Goal: Task Accomplishment & Management: Manage account settings

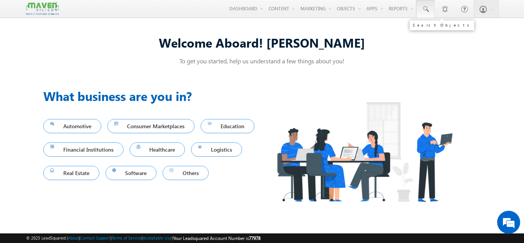
click at [423, 5] on span at bounding box center [426, 9] width 8 height 8
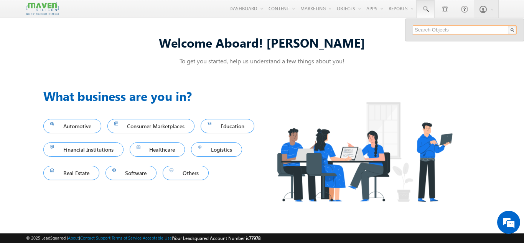
click at [418, 30] on input "text" at bounding box center [465, 29] width 104 height 9
paste input "samruddhi06hk@gmail.com"
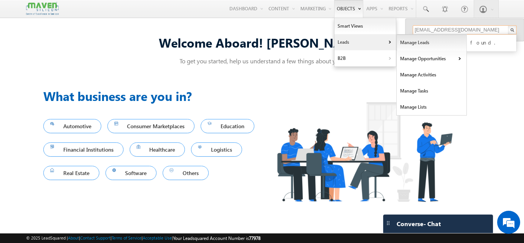
type input "samruddhi06hk@gmail.com"
click at [416, 42] on link "Manage Leads" at bounding box center [432, 43] width 70 height 16
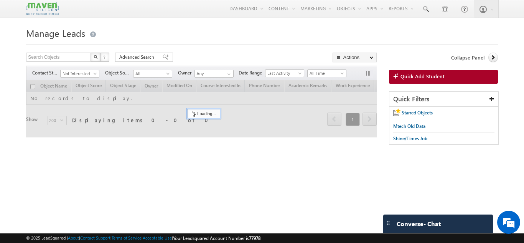
click at [417, 73] on span "Quick Add Student" at bounding box center [422, 76] width 44 height 7
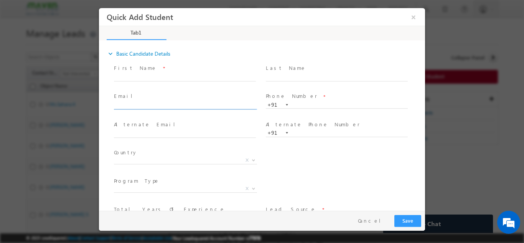
click at [170, 105] on input "text" at bounding box center [185, 106] width 142 height 8
type input "samruddhi06hk@gmail.com"
click at [185, 77] on input "text" at bounding box center [185, 77] width 142 height 8
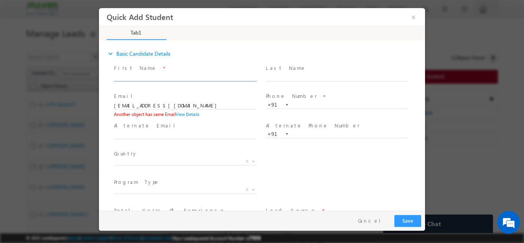
click at [244, 126] on span "Alternate Email *" at bounding box center [185, 125] width 142 height 8
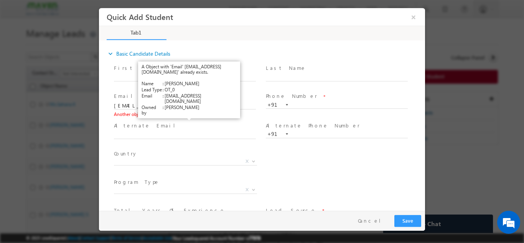
click at [191, 116] on link "View Details" at bounding box center [188, 113] width 24 height 5
click at [190, 115] on link "View Details" at bounding box center [188, 113] width 24 height 5
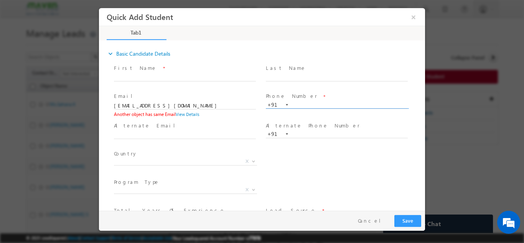
click at [300, 107] on input "text" at bounding box center [337, 105] width 142 height 8
paste input "8341110087"
type input "8341110087"
drag, startPoint x: 190, startPoint y: 104, endPoint x: 35, endPoint y: 91, distance: 155.1
click at [99, 91] on html "Quick Add Student × Tab1 18% Completed *" at bounding box center [262, 109] width 326 height 203
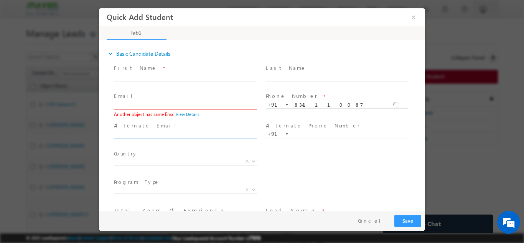
click at [205, 134] on input "text" at bounding box center [185, 135] width 142 height 8
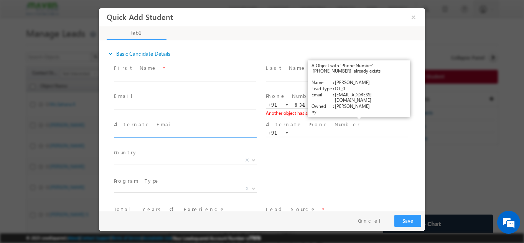
click at [365, 114] on link "View Details" at bounding box center [360, 112] width 24 height 5
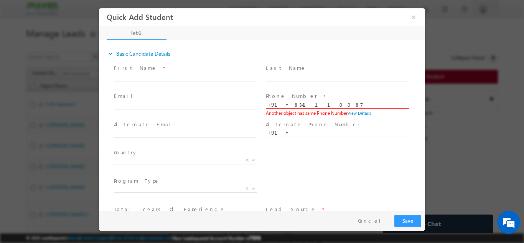
click at [325, 105] on input "8341110087" at bounding box center [337, 105] width 142 height 8
type input "8"
paste input "7338619716"
click at [305, 71] on span "Last Name *" at bounding box center [337, 68] width 142 height 8
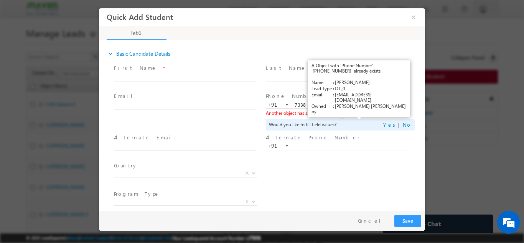
click at [357, 110] on link "View Details" at bounding box center [360, 112] width 24 height 5
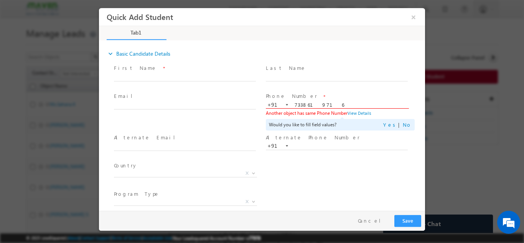
drag, startPoint x: 327, startPoint y: 105, endPoint x: 269, endPoint y: 111, distance: 58.6
click at [269, 111] on div "Phone Number * +91-7338619716 7338619716 +91 Another object has same Phone Numb…" at bounding box center [340, 111] width 149 height 38
paste input "8309578228"
click at [278, 73] on span at bounding box center [340, 77] width 149 height 8
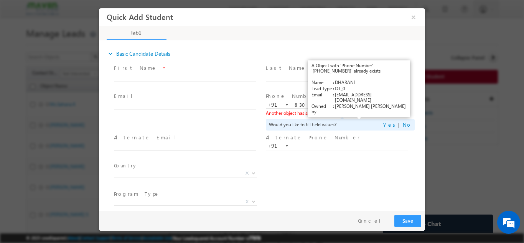
click at [360, 112] on link "View Details" at bounding box center [360, 112] width 24 height 5
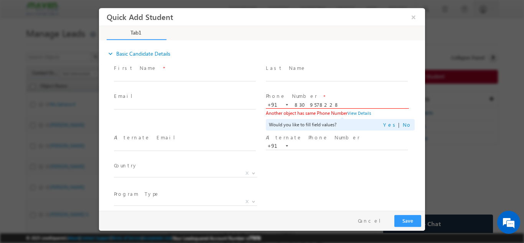
click at [321, 104] on input "8309578228" at bounding box center [337, 105] width 142 height 8
paste input "7676924816"
drag, startPoint x: 321, startPoint y: 104, endPoint x: 235, endPoint y: 101, distance: 86.8
click at [235, 101] on div "Email * Phone Number * +91-8309578228 7676924816 +91 Another object has same Ph…" at bounding box center [268, 111] width 313 height 41
type input "7676924816"
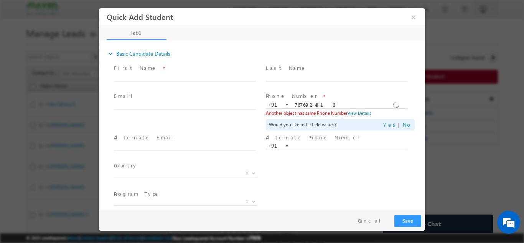
click at [235, 101] on span at bounding box center [188, 105] width 149 height 8
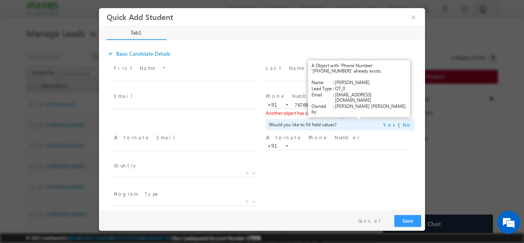
click at [355, 115] on link "View Details" at bounding box center [360, 112] width 24 height 5
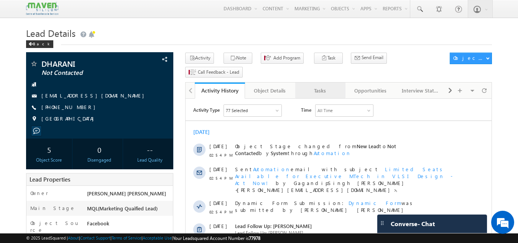
click at [320, 86] on div "Tasks" at bounding box center [320, 90] width 37 height 9
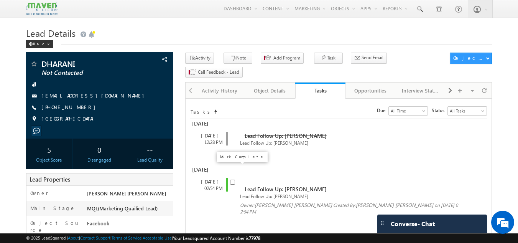
click at [232, 180] on input "checkbox" at bounding box center [232, 182] width 5 height 5
checkbox input "false"
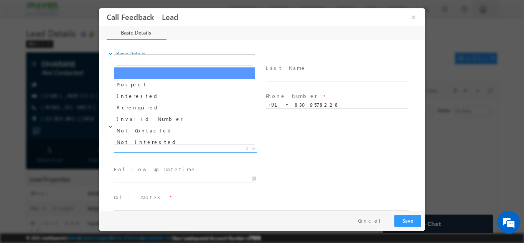
click at [209, 145] on span "X" at bounding box center [185, 149] width 143 height 8
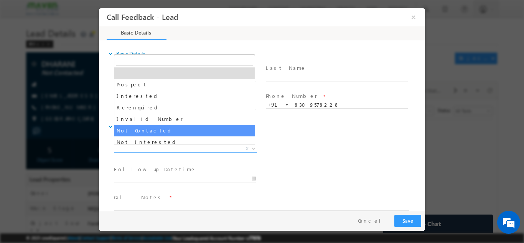
select select "Not Contacted"
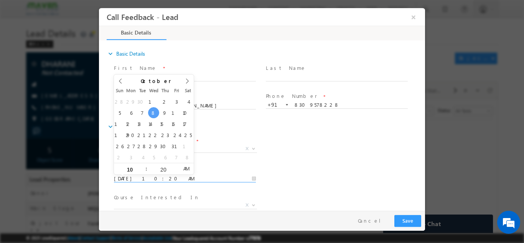
click at [177, 177] on input "08/10/2025 10:20 AM" at bounding box center [185, 179] width 142 height 8
type input "09/10/2025 10:20 AM"
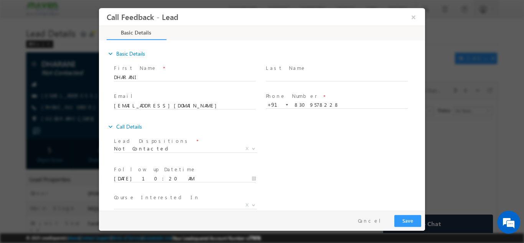
click at [348, 129] on div "expand_more Call Details" at bounding box center [266, 126] width 318 height 14
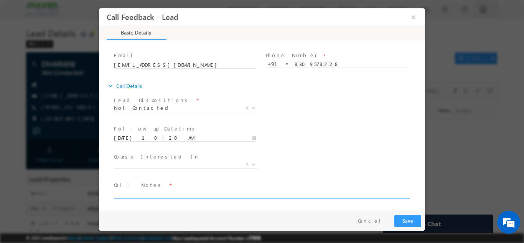
click at [224, 191] on textarea at bounding box center [261, 193] width 295 height 9
type textarea "dnp"
click at [404, 219] on button "Save" at bounding box center [407, 220] width 27 height 12
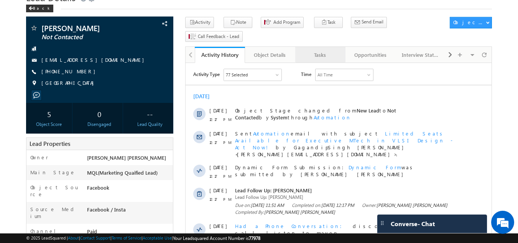
click at [330, 50] on div "Tasks" at bounding box center [320, 54] width 37 height 9
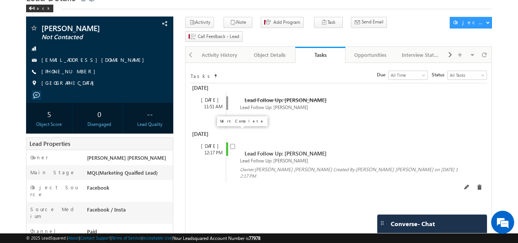
click at [232, 144] on input "checkbox" at bounding box center [232, 146] width 5 height 5
checkbox input "false"
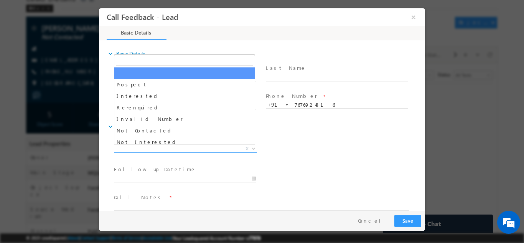
click at [164, 146] on span "X" at bounding box center [185, 149] width 143 height 8
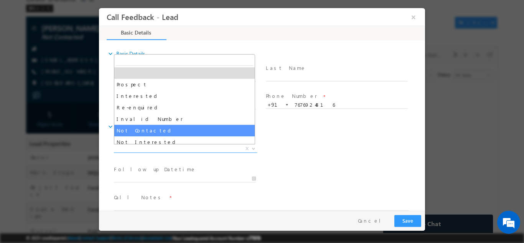
select select "Not Contacted"
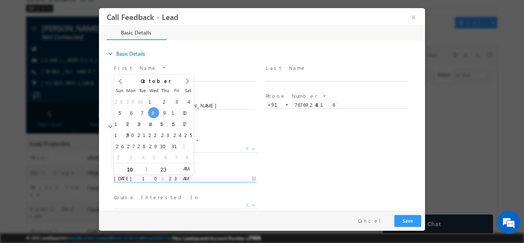
click at [151, 177] on input "08/10/2025 10:23 AM" at bounding box center [185, 179] width 142 height 8
type input "09/10/2025 10:23 AM"
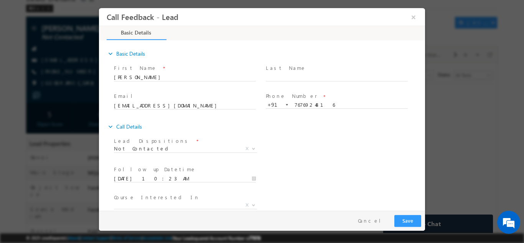
drag, startPoint x: 269, startPoint y: 146, endPoint x: 190, endPoint y: 195, distance: 92.8
click at [190, 195] on span "Course Interested In *" at bounding box center [185, 197] width 142 height 8
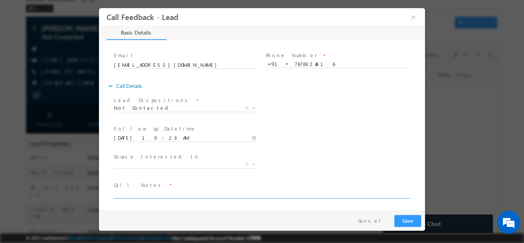
click at [269, 194] on textarea at bounding box center [261, 193] width 295 height 9
type textarea "disconnected the call"
click at [403, 221] on button "Save" at bounding box center [407, 220] width 27 height 12
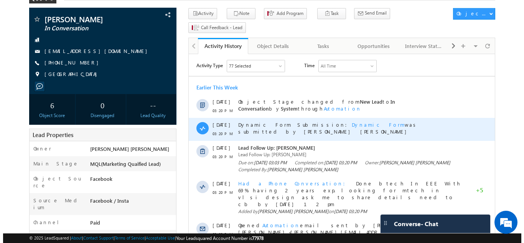
scroll to position [44, 0]
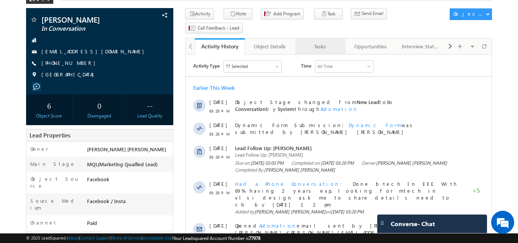
click at [325, 42] on div "Tasks" at bounding box center [320, 46] width 37 height 9
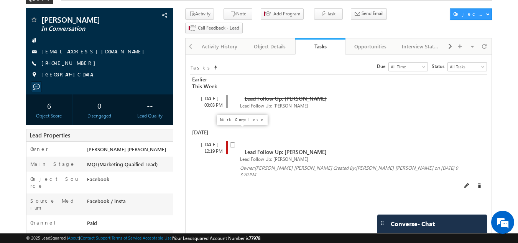
click at [234, 142] on input "checkbox" at bounding box center [232, 144] width 5 height 5
checkbox input "false"
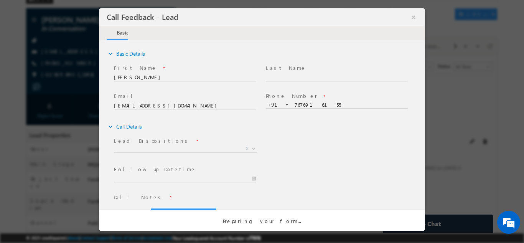
scroll to position [0, 0]
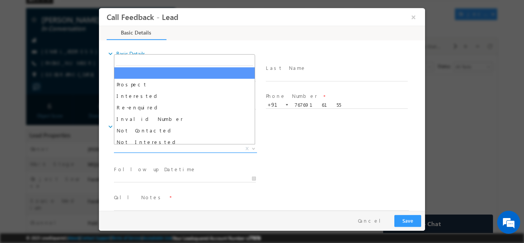
click at [206, 152] on span "Prospect Interested Re-enquired Invalid Number Not Contacted Not Interested In …" at bounding box center [188, 149] width 149 height 9
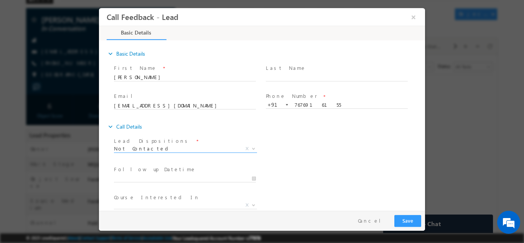
scroll to position [41, 0]
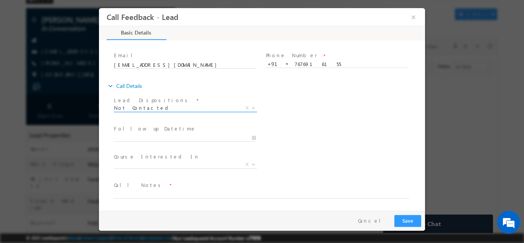
click at [155, 109] on span "Not Contacted" at bounding box center [176, 107] width 125 height 7
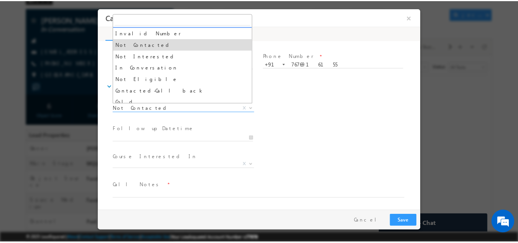
scroll to position [46, 0]
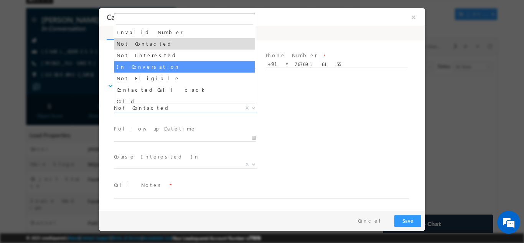
select select "In Conversation"
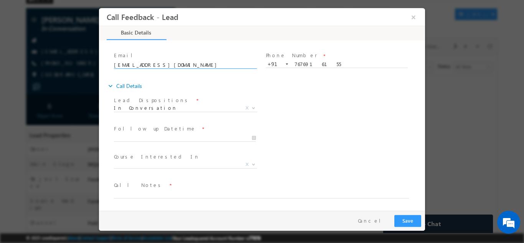
click at [154, 67] on input "rajeshwarisuranagi231@gmail.com" at bounding box center [185, 65] width 142 height 8
click at [160, 135] on input "08/10/2025 10:25 AM" at bounding box center [185, 138] width 142 height 8
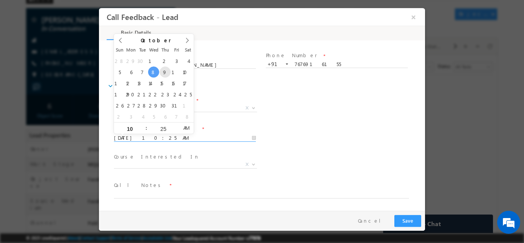
type input "09/10/2025 10:25 AM"
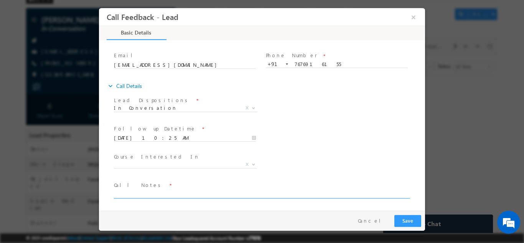
click at [186, 192] on textarea at bounding box center [261, 193] width 295 height 9
type textarea "dnp"
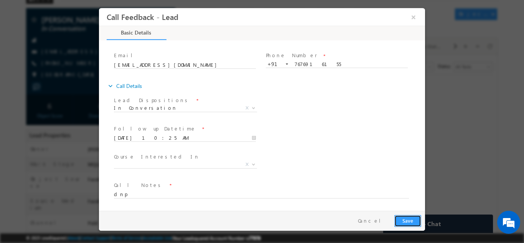
click at [402, 219] on button "Save" at bounding box center [407, 220] width 27 height 12
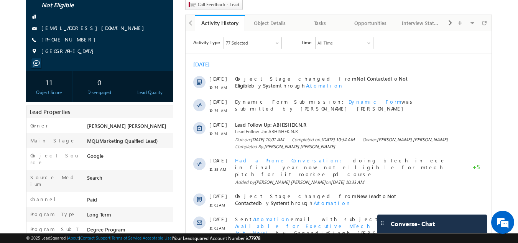
click at [137, 47] on div "ABHISHEK.N.R Not Eligible [EMAIL_ADDRESS][DOMAIN_NAME] [PHONE_NUMBER]" at bounding box center [100, 25] width 140 height 67
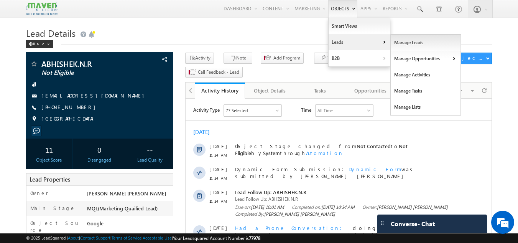
click at [409, 41] on link "Manage Leads" at bounding box center [426, 43] width 70 height 16
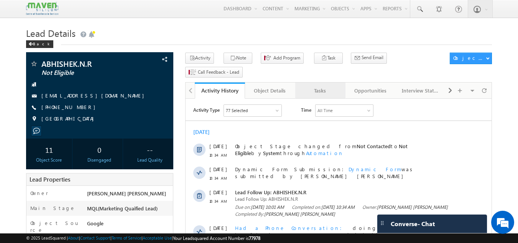
click at [329, 86] on div "Tasks" at bounding box center [320, 90] width 37 height 9
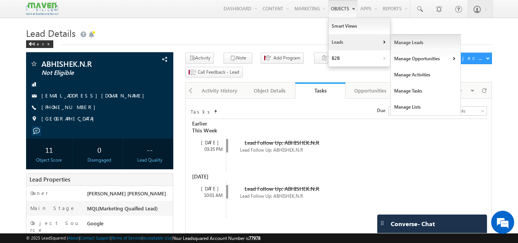
click at [399, 43] on link "Manage Leads" at bounding box center [426, 43] width 70 height 16
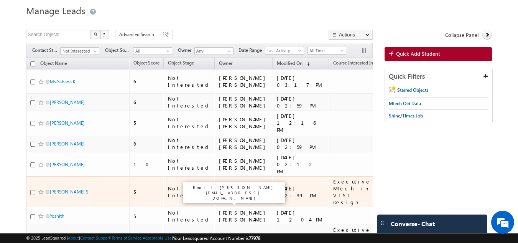
scroll to position [22, 0]
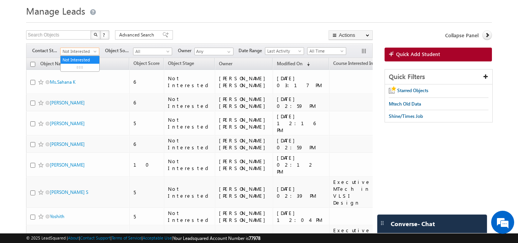
click at [74, 49] on span "Not Interested" at bounding box center [79, 51] width 36 height 7
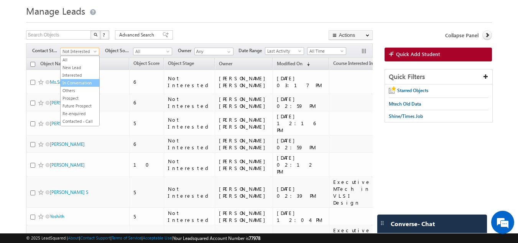
scroll to position [0, 0]
click at [79, 84] on link "In Conversation" at bounding box center [80, 82] width 39 height 7
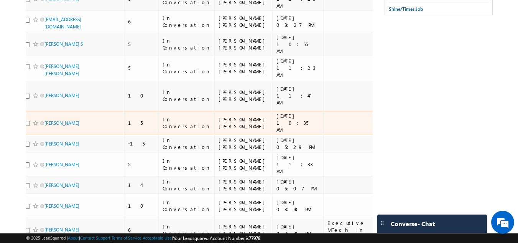
scroll to position [0, 11]
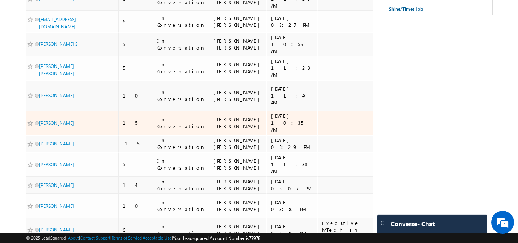
drag, startPoint x: 338, startPoint y: 119, endPoint x: 366, endPoint y: 119, distance: 28.0
click at [384, 119] on div "+91-7338540304" at bounding box center [409, 123] width 50 height 14
copy div "7338540304"
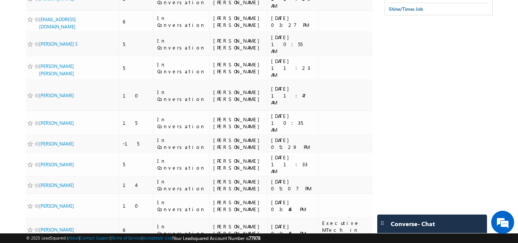
scroll to position [0, 0]
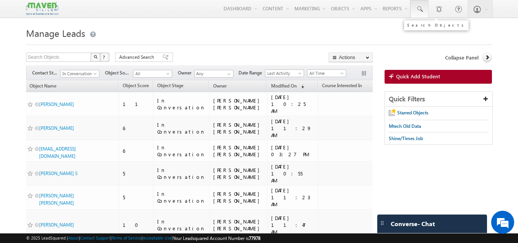
click at [419, 6] on span at bounding box center [420, 9] width 8 height 8
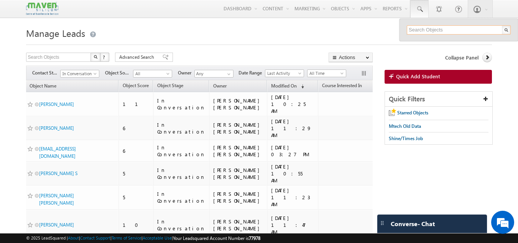
click at [425, 31] on input "text" at bounding box center [459, 29] width 104 height 9
paste input "7338540304"
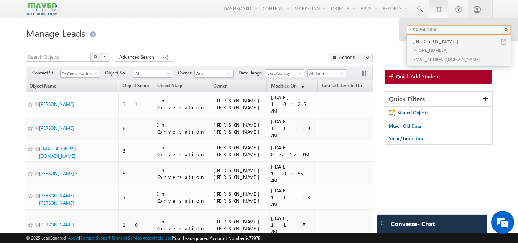
type input "7338540304"
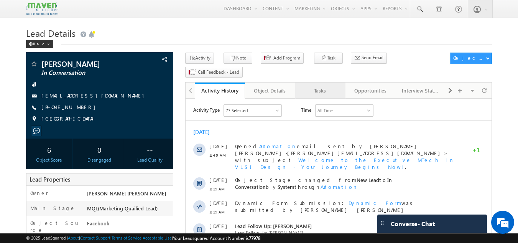
click at [329, 82] on link "Tasks" at bounding box center [320, 90] width 50 height 16
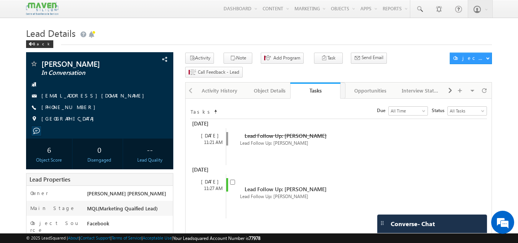
drag, startPoint x: 329, startPoint y: 82, endPoint x: 324, endPoint y: 109, distance: 27.3
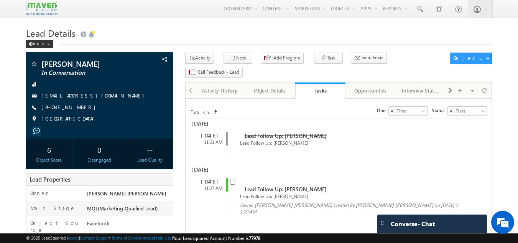
click at [232, 193] on div "Lead Follow Up: [PERSON_NAME]" at bounding box center [339, 196] width 218 height 7
click at [232, 180] on input "checkbox" at bounding box center [232, 182] width 5 height 5
checkbox input "false"
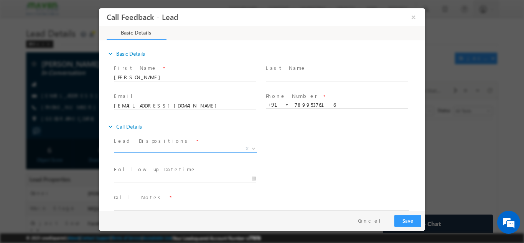
click at [221, 145] on span "X" at bounding box center [185, 149] width 143 height 8
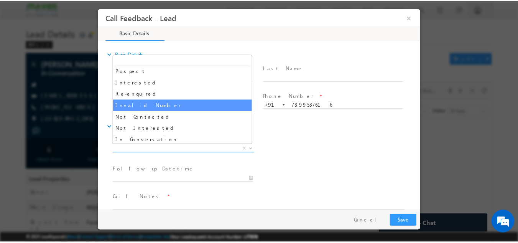
scroll to position [73, 0]
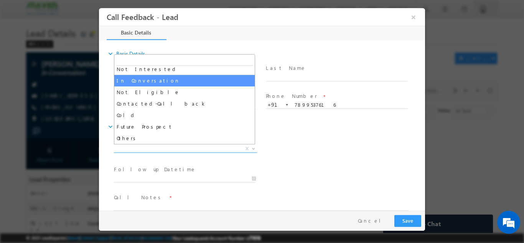
select select "In Conversation"
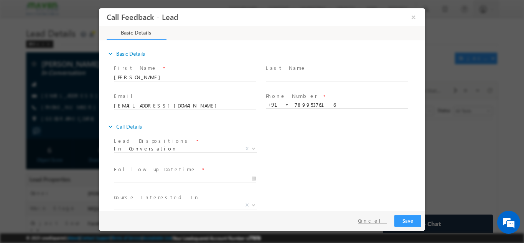
click at [379, 219] on button "Cancel" at bounding box center [372, 220] width 40 height 11
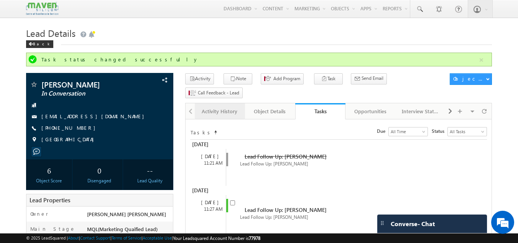
click at [220, 107] on div "Activity History" at bounding box center [219, 111] width 37 height 9
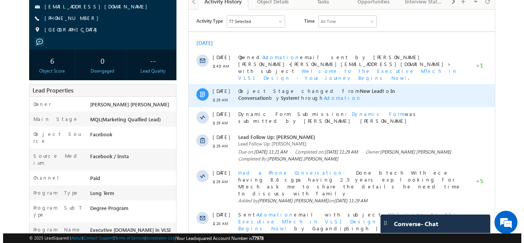
scroll to position [0, 0]
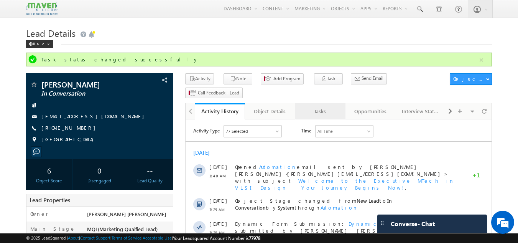
click at [310, 103] on link "Tasks" at bounding box center [320, 111] width 50 height 16
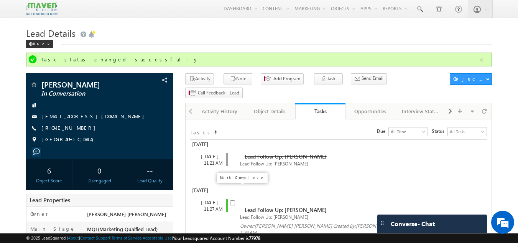
click at [231, 200] on input "checkbox" at bounding box center [232, 202] width 5 height 5
checkbox input "false"
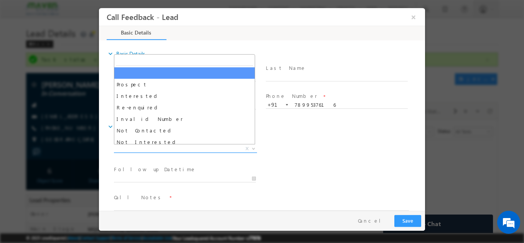
click at [183, 147] on span "X" at bounding box center [185, 149] width 143 height 8
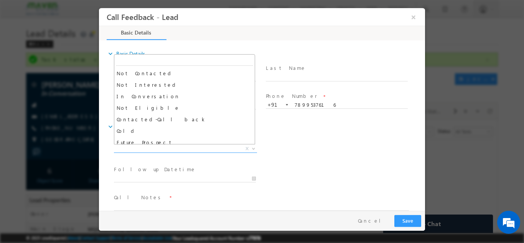
scroll to position [58, 0]
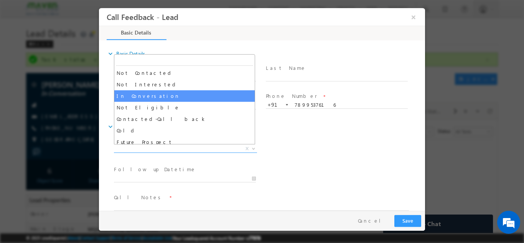
select select "In Conversation"
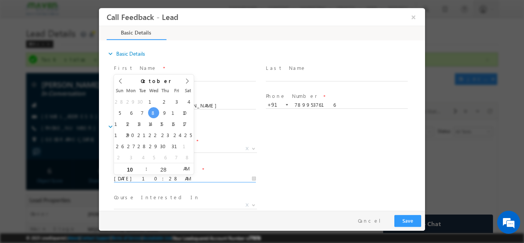
click at [164, 179] on input "[DATE] 10:28 AM" at bounding box center [185, 179] width 142 height 8
type input "[DATE] 11:28 AM"
type input "11"
click at [145, 164] on span at bounding box center [142, 166] width 5 height 6
type input "[DATE] 12:28 PM"
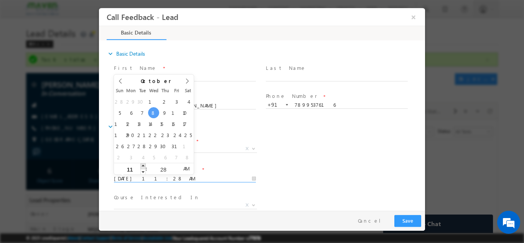
type input "12"
click at [145, 163] on span at bounding box center [142, 166] width 5 height 6
type input "[DATE] 1:28 PM"
type input "01"
click at [145, 163] on span at bounding box center [142, 166] width 5 height 6
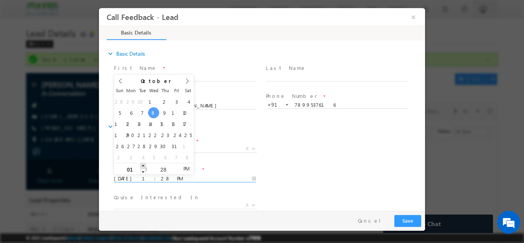
type input "[DATE] 2:28 PM"
type input "02"
click at [145, 163] on span at bounding box center [142, 166] width 5 height 6
type input "[DATE] 3:28 PM"
type input "03"
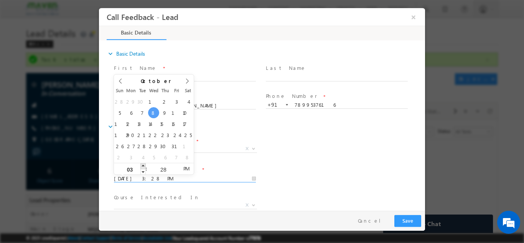
click at [145, 163] on span at bounding box center [142, 166] width 5 height 6
click at [166, 171] on input "28" at bounding box center [163, 168] width 32 height 5
type input "30"
type input "[DATE] 3:30 PM"
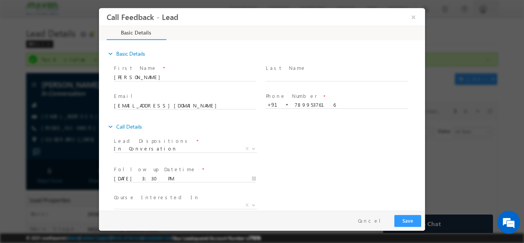
click at [314, 152] on div "Lead Dispositions * Prospect Interested Re-enquired Invalid Number Not Contacte…" at bounding box center [268, 149] width 313 height 28
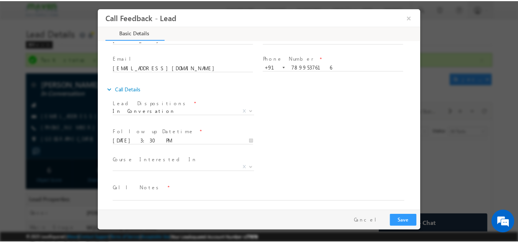
scroll to position [41, 0]
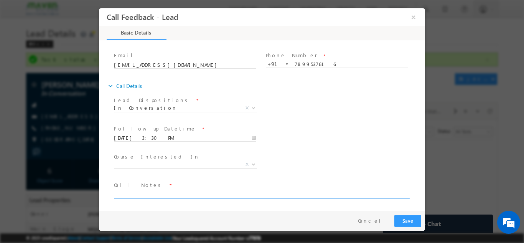
click at [237, 194] on textarea at bounding box center [261, 193] width 295 height 9
type textarea "cb by 4.30"
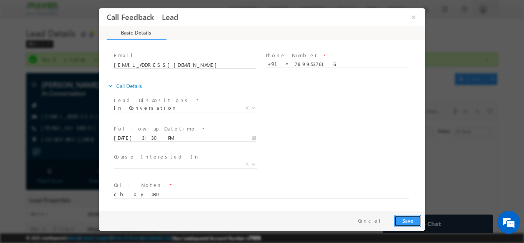
click at [409, 216] on button "Save" at bounding box center [407, 220] width 27 height 12
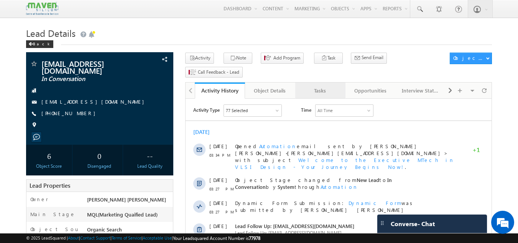
click at [331, 86] on div "Tasks" at bounding box center [320, 90] width 37 height 9
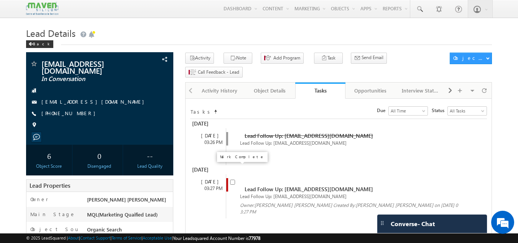
click at [233, 180] on input "checkbox" at bounding box center [232, 182] width 5 height 5
checkbox input "false"
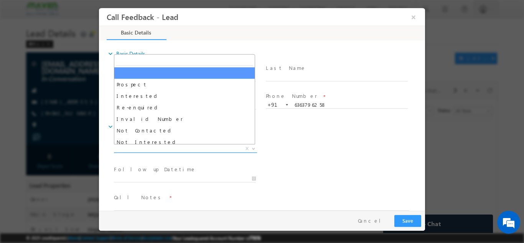
click at [205, 145] on span "X" at bounding box center [185, 149] width 143 height 8
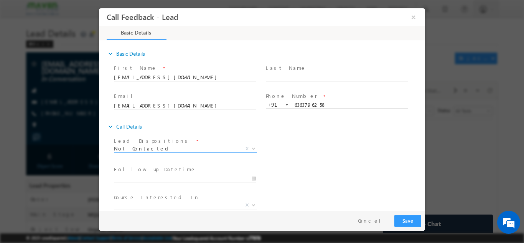
scroll to position [41, 0]
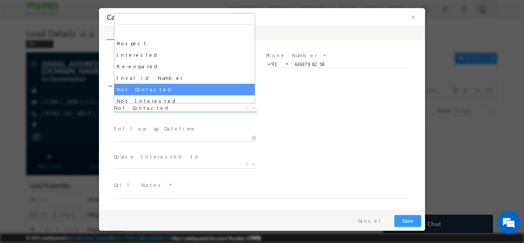
click at [183, 106] on span "Not Contacted" at bounding box center [176, 107] width 125 height 7
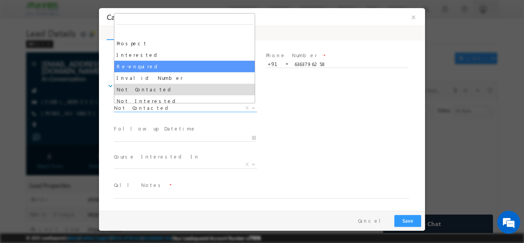
scroll to position [73, 0]
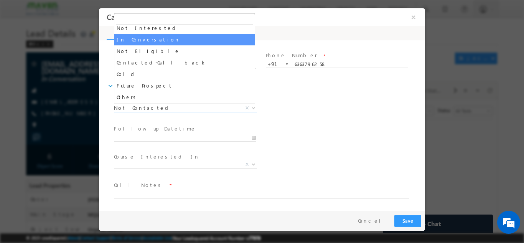
select select "In Conversation"
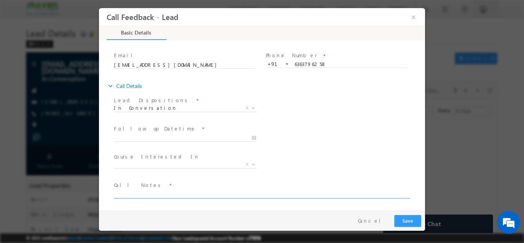
click at [148, 191] on textarea at bounding box center [261, 193] width 295 height 9
type textarea "dnp"
click at [408, 218] on button "Save" at bounding box center [407, 220] width 27 height 12
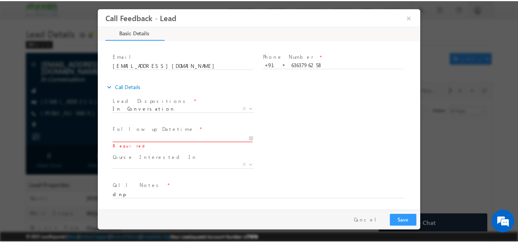
scroll to position [41, 0]
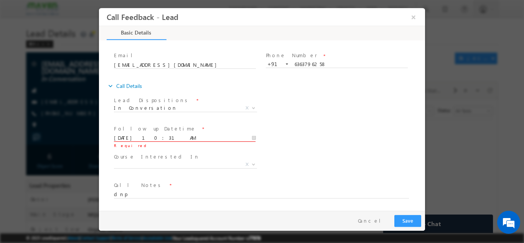
click at [221, 134] on input "08/10/2025 10:31 AM" at bounding box center [185, 138] width 142 height 8
click at [240, 126] on span "Follow up Datetime *" at bounding box center [185, 128] width 142 height 8
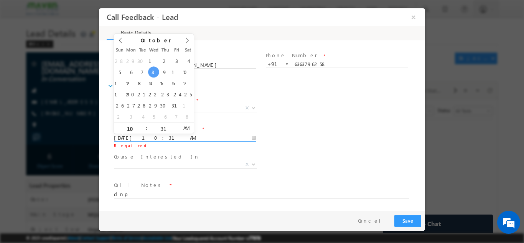
click at [249, 135] on input "08/10/2025 10:31 AM" at bounding box center [185, 138] width 142 height 8
type input "09/10/2025 10:31 AM"
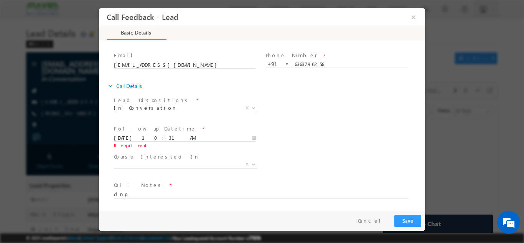
click at [288, 110] on div "Lead Dispositions * Prospect Interested Re-enquired Invalid Number Not Contacte…" at bounding box center [268, 108] width 313 height 28
click at [407, 219] on button "Save" at bounding box center [407, 220] width 27 height 12
